Goal: Task Accomplishment & Management: Manage account settings

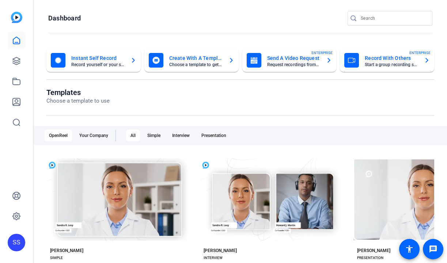
click at [24, 244] on div "SS" at bounding box center [17, 243] width 18 height 18
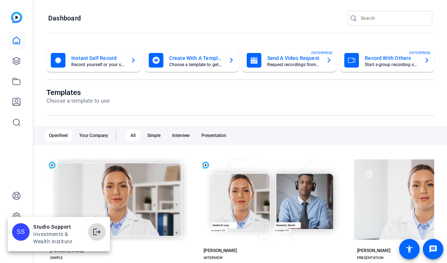
click at [100, 230] on mat-icon "logout" at bounding box center [97, 232] width 9 height 9
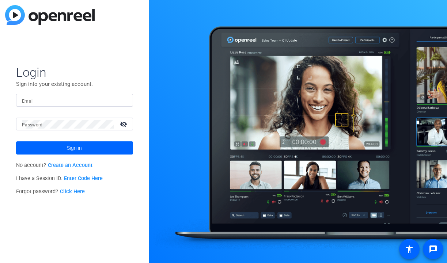
click at [109, 213] on div "Login Sign into your existing account. Email Password visibility_off Sign in No…" at bounding box center [74, 131] width 149 height 263
click at [84, 99] on input "Email" at bounding box center [74, 100] width 105 height 9
click at [121, 99] on img at bounding box center [121, 100] width 5 height 9
type input "studiosupport+1@openreel.com"
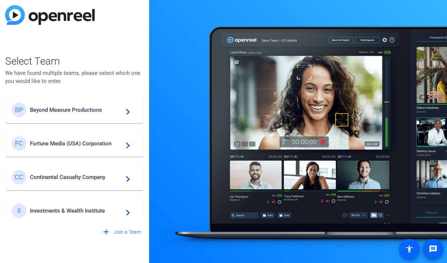
scroll to position [287, 0]
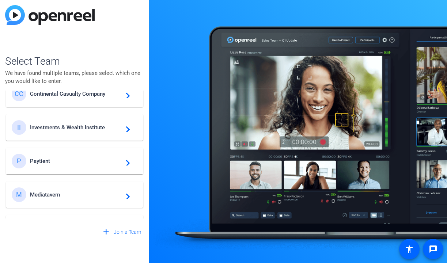
click at [91, 125] on span "Investments & Wealth Institute" at bounding box center [75, 127] width 91 height 7
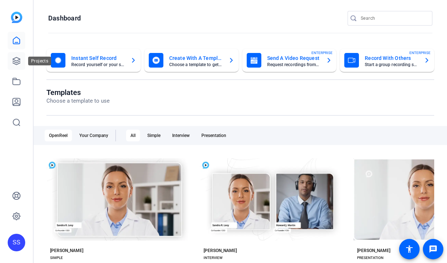
click at [12, 62] on icon at bounding box center [16, 61] width 9 height 9
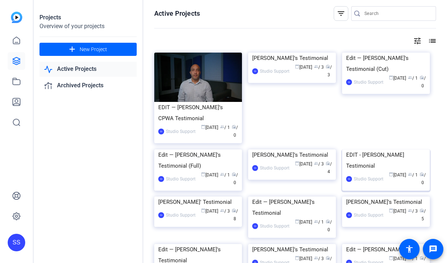
scroll to position [1, 0]
click at [377, 171] on div "EDIT - Hayden's Testimonial" at bounding box center [386, 160] width 80 height 22
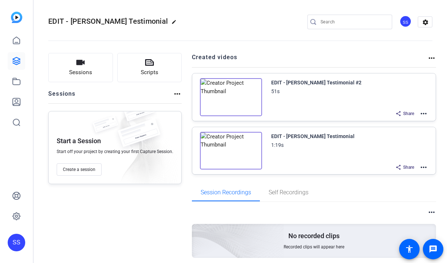
click at [425, 168] on mat-icon "more_horiz" at bounding box center [424, 167] width 9 height 9
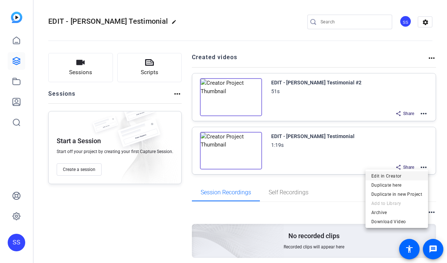
click at [417, 175] on span "Edit in Creator" at bounding box center [397, 176] width 51 height 9
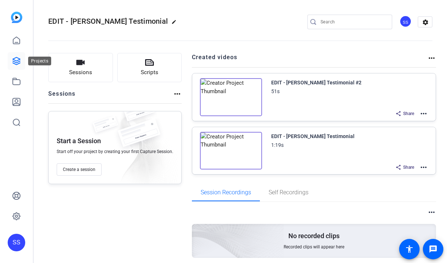
click at [14, 63] on icon at bounding box center [16, 61] width 9 height 9
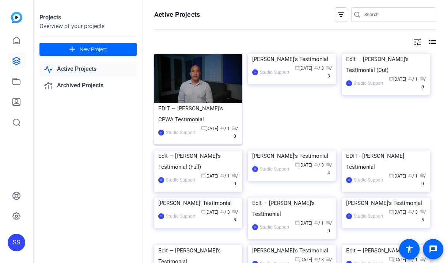
click at [205, 109] on div "EDIT — Phil's CPWA Testimonial" at bounding box center [198, 114] width 80 height 22
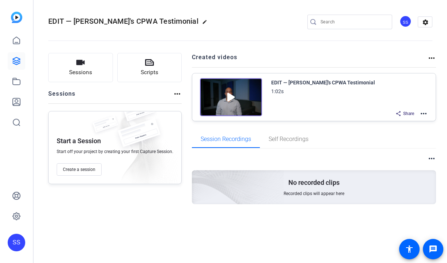
click at [426, 114] on mat-icon "more_horiz" at bounding box center [424, 113] width 9 height 9
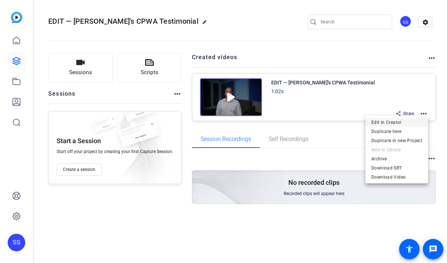
click at [404, 123] on span "Edit in Creator" at bounding box center [397, 122] width 51 height 9
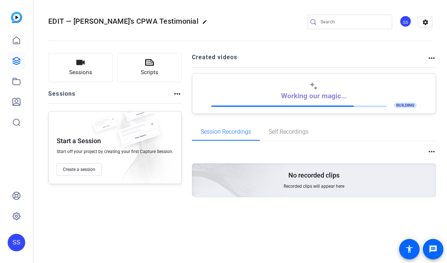
click at [10, 241] on div "SS" at bounding box center [17, 243] width 18 height 18
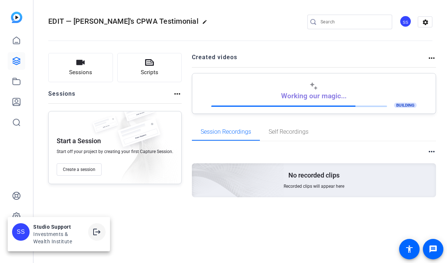
click at [97, 232] on mat-icon "logout" at bounding box center [97, 232] width 9 height 9
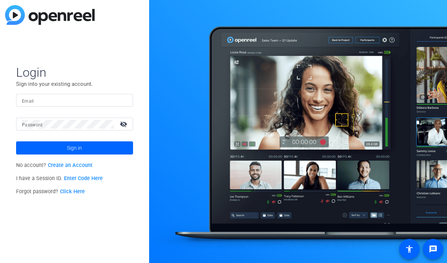
click at [115, 97] on input "Email" at bounding box center [74, 100] width 105 height 9
click at [91, 99] on input "Email" at bounding box center [74, 100] width 105 height 9
click at [124, 102] on div at bounding box center [123, 100] width 9 height 9
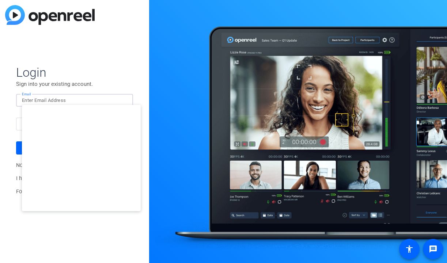
type input "[EMAIL_ADDRESS][DOMAIN_NAME]"
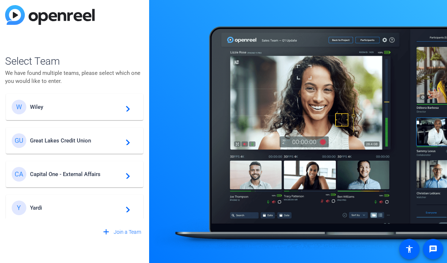
scroll to position [5, 0]
click at [88, 132] on mat-card-content "GU Great Lakes Credit Union navigate_next" at bounding box center [75, 140] width 138 height 26
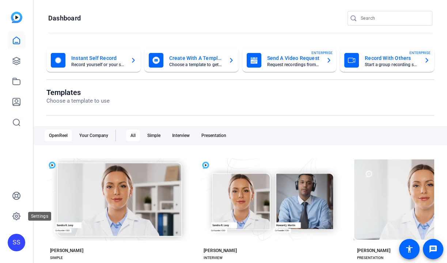
click at [28, 217] on div "Settings" at bounding box center [39, 216] width 23 height 9
click at [19, 216] on icon at bounding box center [16, 216] width 9 height 9
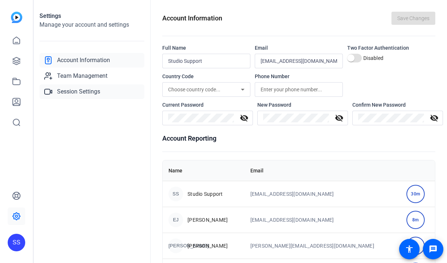
click at [86, 92] on span "Session Settings" at bounding box center [78, 91] width 43 height 9
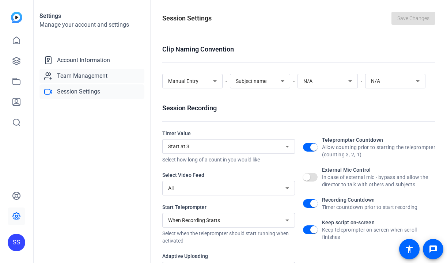
click at [102, 74] on span "Team Management" at bounding box center [82, 76] width 50 height 9
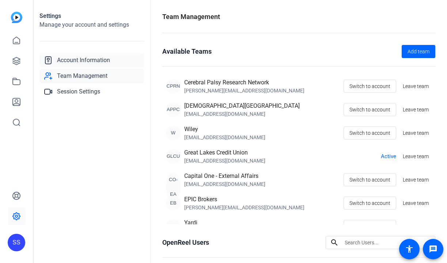
click at [100, 61] on span "Account Information" at bounding box center [83, 60] width 53 height 9
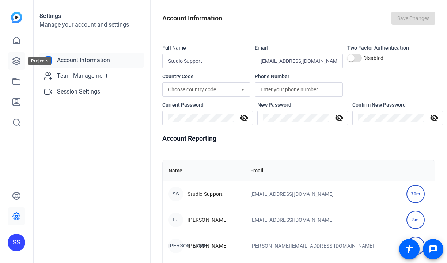
click at [14, 63] on icon at bounding box center [16, 61] width 9 height 9
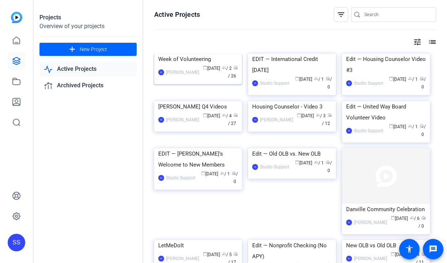
click at [215, 65] on div "Week of Volunteering" at bounding box center [198, 59] width 80 height 11
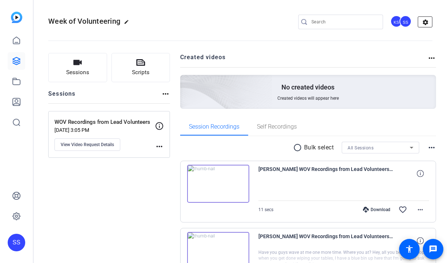
click at [428, 22] on mat-icon "settings" at bounding box center [425, 22] width 15 height 11
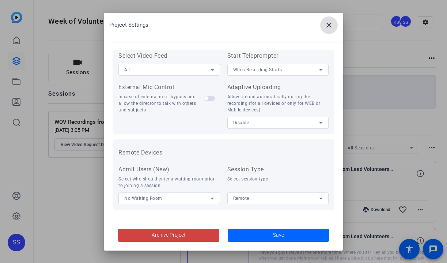
scroll to position [163, 0]
click at [327, 30] on span at bounding box center [329, 25] width 18 height 18
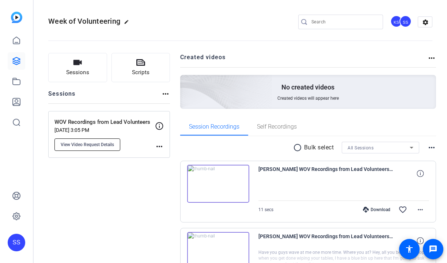
click at [107, 145] on span "View Video Request Details" at bounding box center [87, 145] width 53 height 6
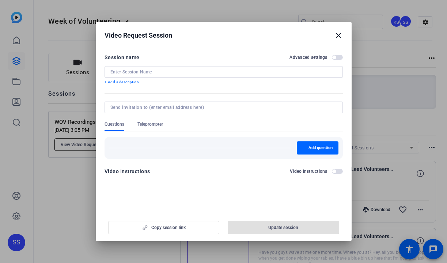
type input "WOV Recordings from Lead Volunteers"
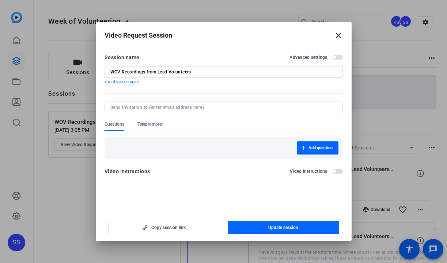
click at [334, 59] on span "button" at bounding box center [334, 58] width 4 height 4
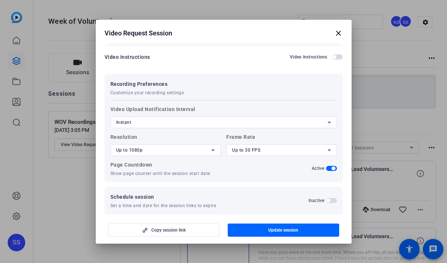
scroll to position [0, 0]
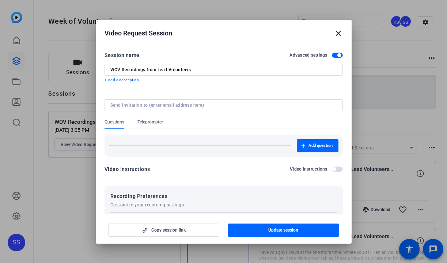
click at [337, 57] on span "button" at bounding box center [337, 55] width 11 height 5
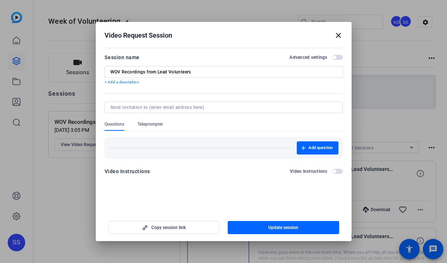
click at [338, 35] on mat-icon "close" at bounding box center [338, 35] width 9 height 9
